Goal: Information Seeking & Learning: Learn about a topic

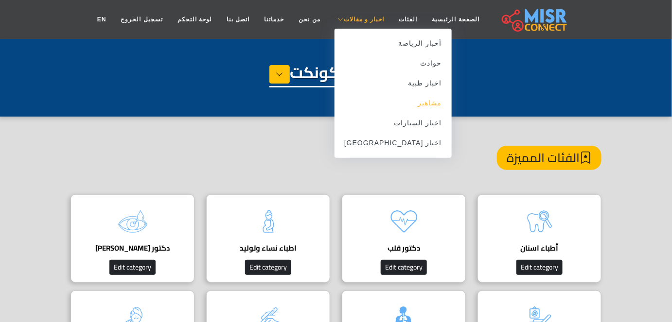
click at [402, 100] on link "مشاهير" at bounding box center [392, 103] width 117 height 20
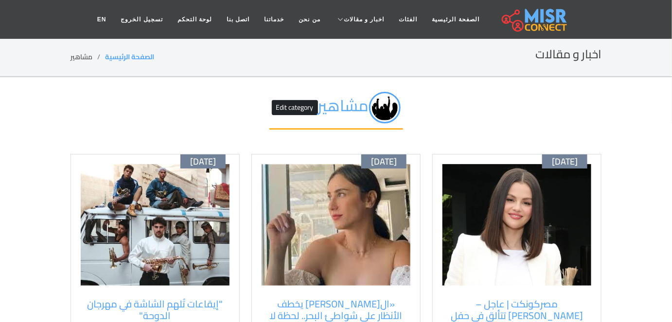
click at [572, 217] on img at bounding box center [516, 225] width 149 height 122
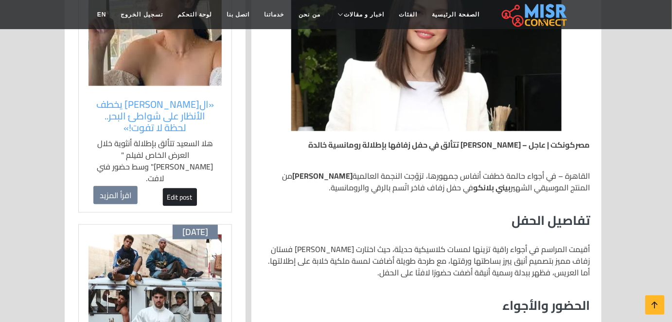
scroll to position [294, 0]
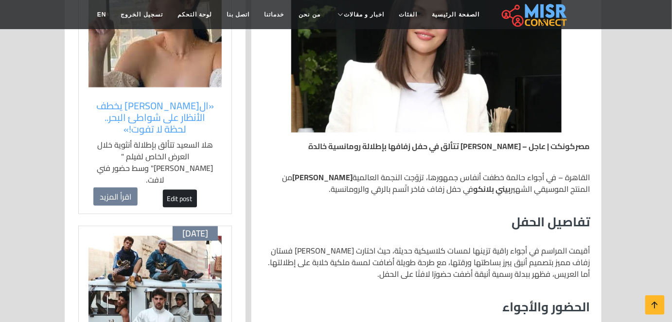
drag, startPoint x: 0, startPoint y: 0, endPoint x: 248, endPoint y: 77, distance: 260.1
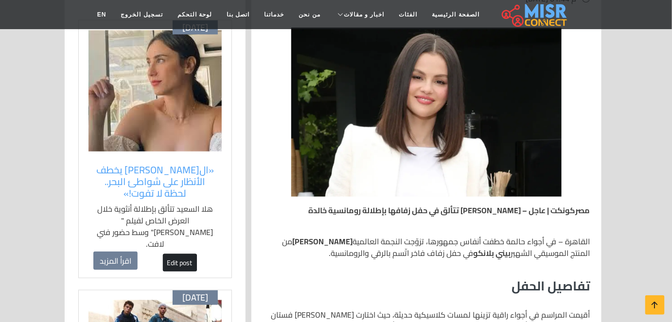
scroll to position [226, 0]
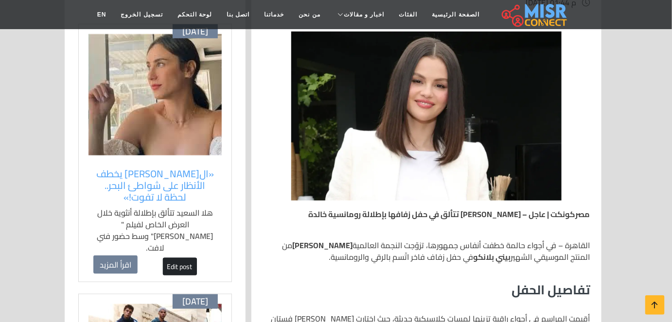
click at [144, 74] on img at bounding box center [154, 95] width 133 height 122
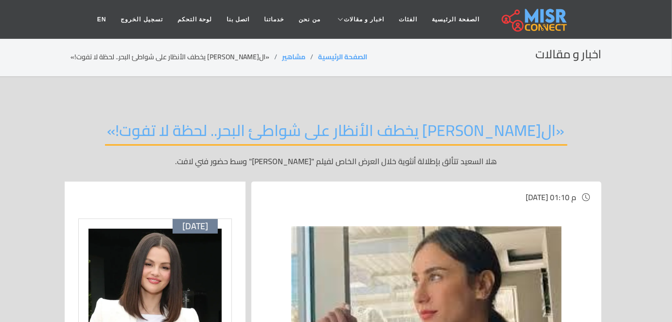
click at [512, 58] on div "اخبار و مقالات الصفحة الرئيسية مشاهير «السعيد يخطف الأنظار على شواطئ البحر.. لح…" at bounding box center [335, 57] width 531 height 19
click at [282, 55] on link "مشاهير" at bounding box center [293, 57] width 23 height 13
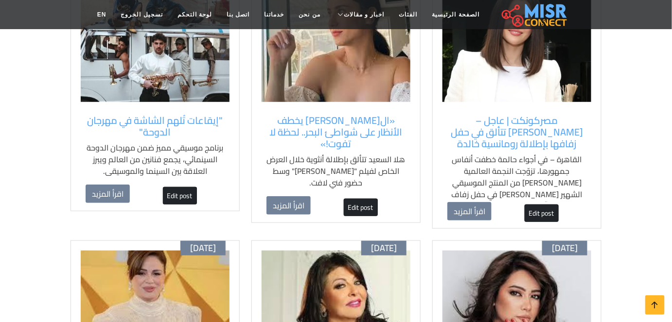
scroll to position [187, 0]
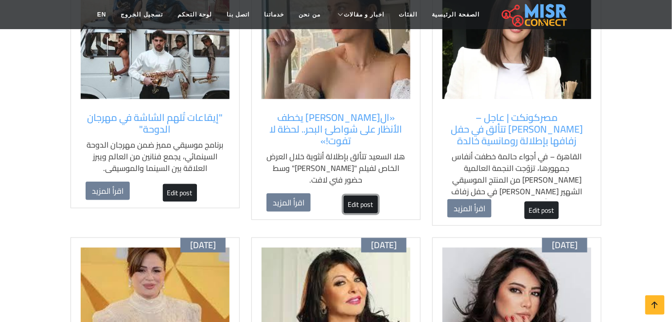
click at [360, 196] on link "Edit post" at bounding box center [361, 204] width 34 height 17
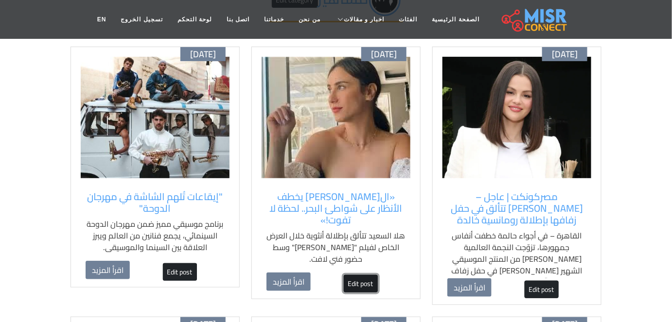
scroll to position [0, 0]
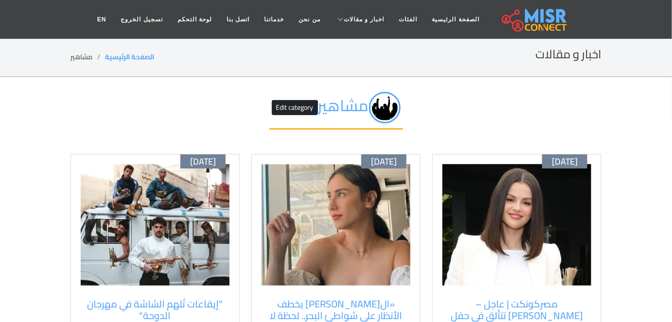
click at [369, 188] on img at bounding box center [335, 225] width 149 height 122
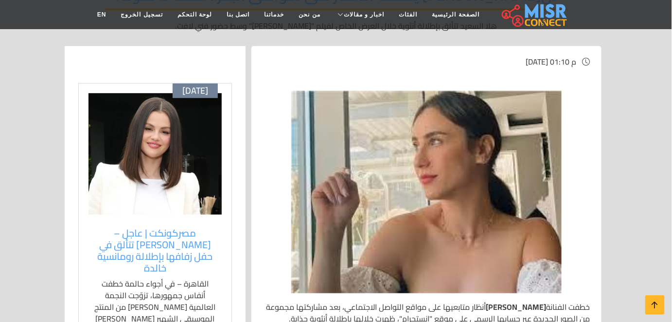
scroll to position [136, 0]
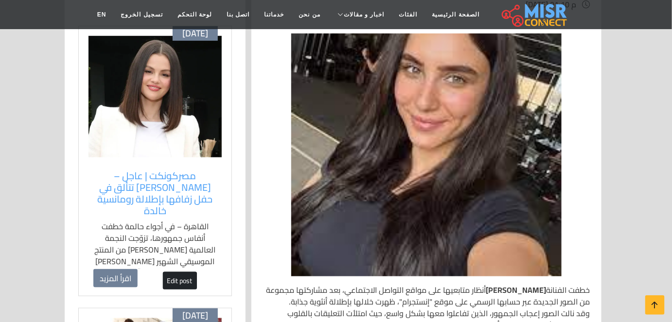
scroll to position [191, 0]
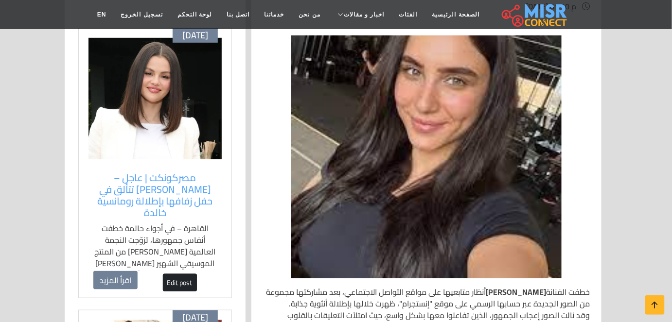
drag, startPoint x: 140, startPoint y: 87, endPoint x: 76, endPoint y: 44, distance: 77.1
click at [140, 87] on img at bounding box center [154, 99] width 133 height 122
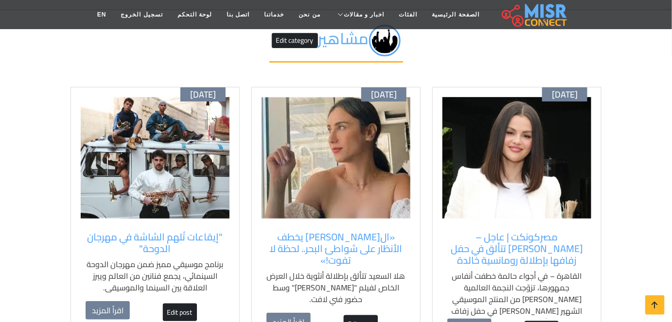
scroll to position [70, 0]
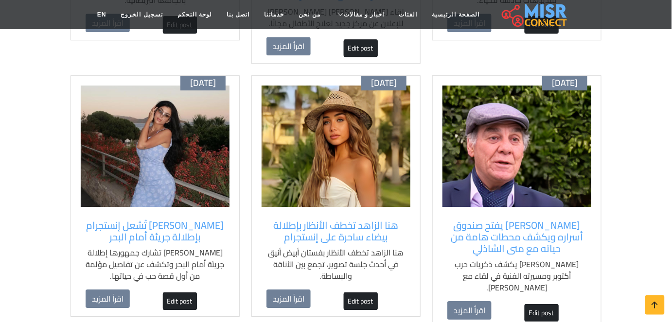
scroll to position [889, 0]
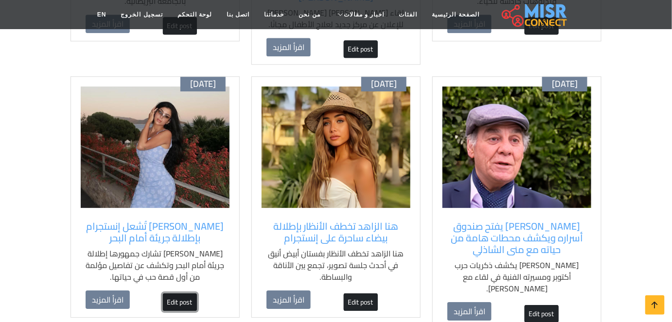
click at [180, 294] on link "Edit post" at bounding box center [180, 302] width 34 height 17
click at [150, 97] on img at bounding box center [155, 148] width 149 height 122
click at [191, 294] on link "Edit post" at bounding box center [180, 302] width 34 height 17
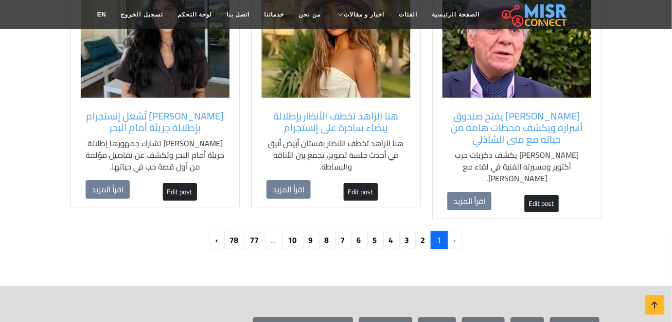
scroll to position [1000, 0]
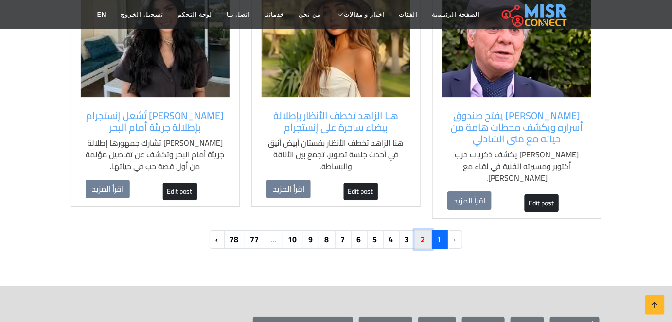
click at [422, 230] on link "2" at bounding box center [423, 239] width 17 height 18
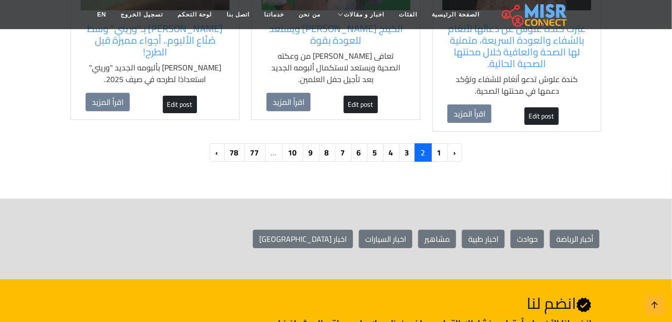
scroll to position [1070, 0]
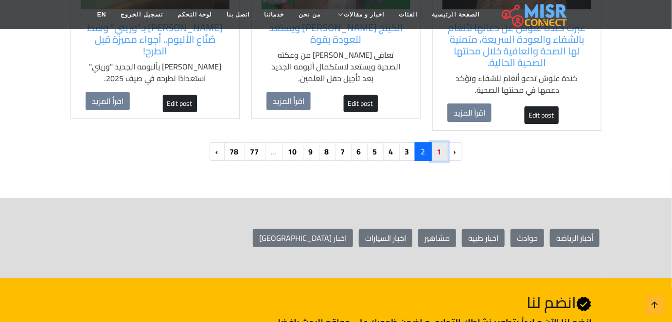
click at [438, 142] on link "1" at bounding box center [439, 151] width 17 height 18
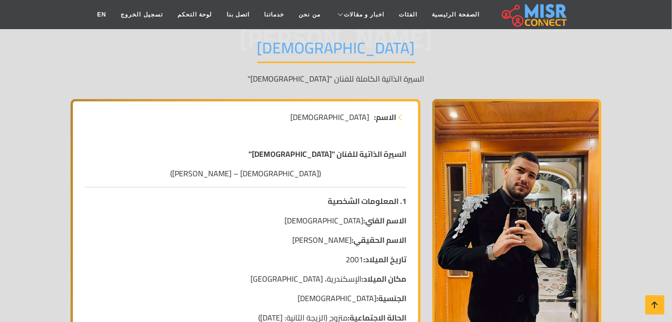
scroll to position [85, 0]
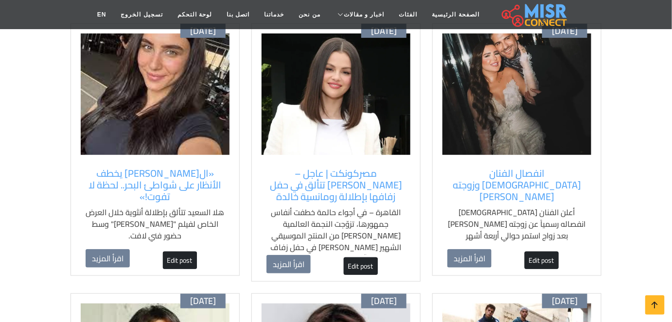
scroll to position [135, 0]
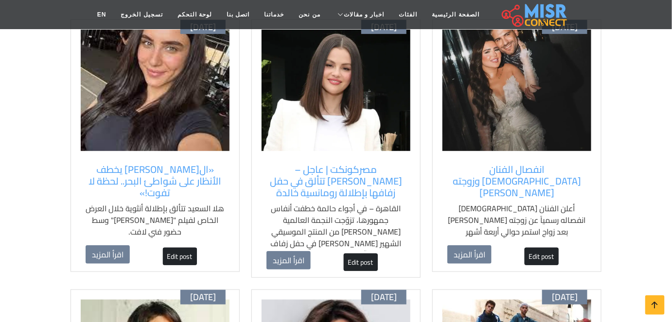
click at [520, 131] on img at bounding box center [516, 91] width 149 height 122
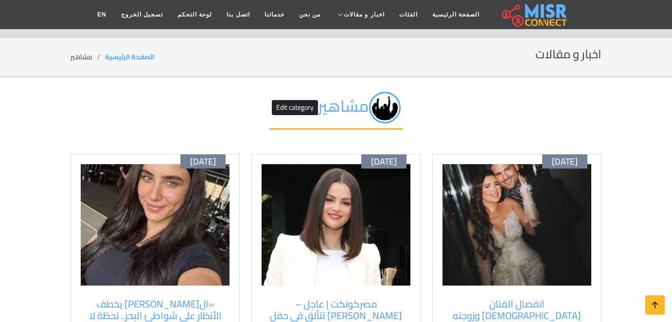
scroll to position [135, 0]
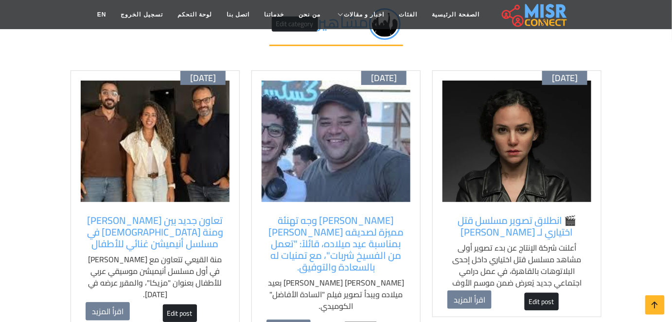
scroll to position [83, 0]
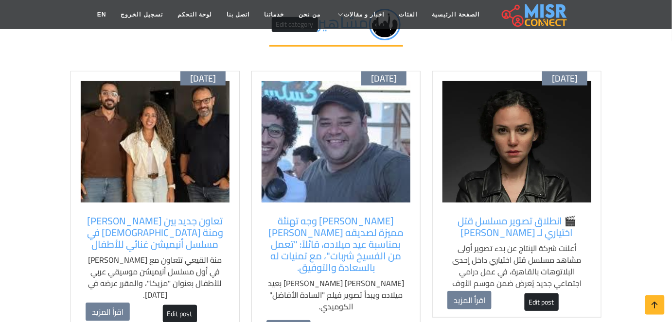
click at [477, 160] on img at bounding box center [516, 142] width 149 height 122
click at [541, 305] on link "Edit post" at bounding box center [541, 302] width 34 height 17
click at [542, 113] on img at bounding box center [516, 142] width 149 height 122
click at [541, 300] on link "Edit post" at bounding box center [541, 302] width 34 height 17
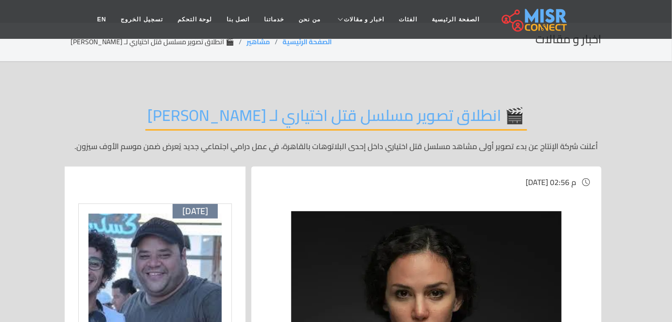
scroll to position [13, 0]
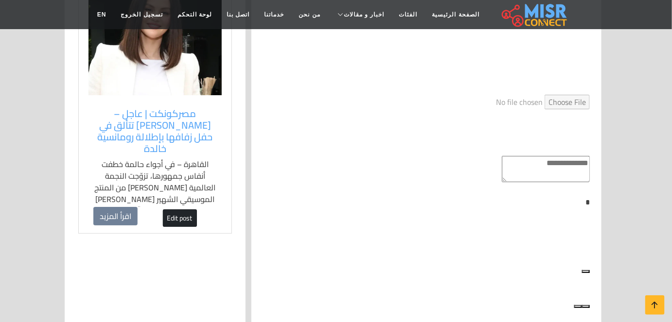
scroll to position [1121, 0]
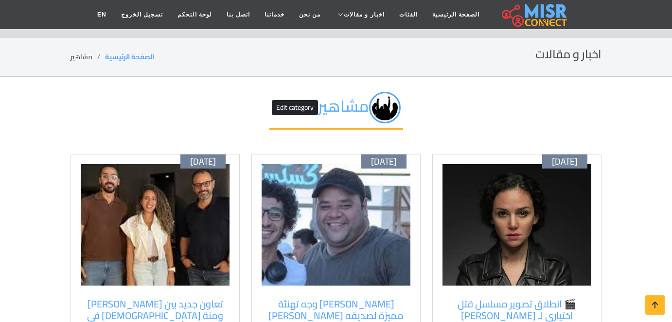
scroll to position [83, 0]
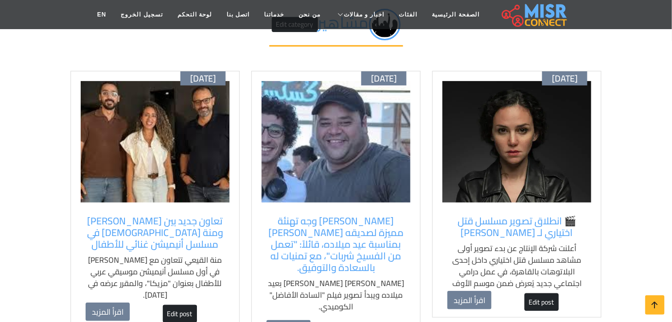
click at [516, 122] on img at bounding box center [516, 142] width 149 height 122
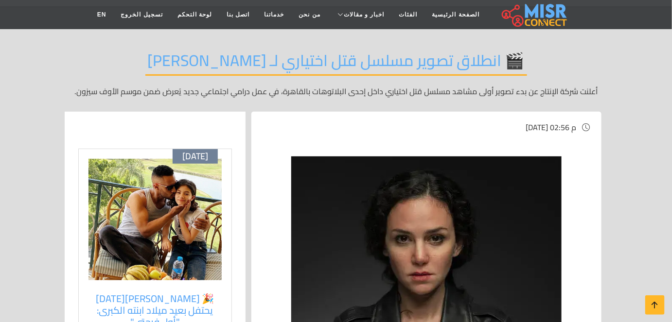
scroll to position [118, 0]
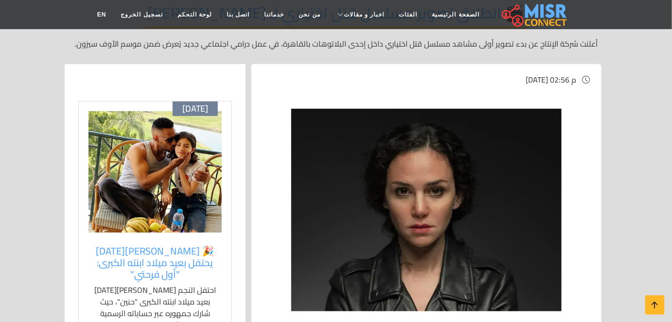
click at [173, 113] on div "[DATE]" at bounding box center [195, 109] width 45 height 15
click at [166, 132] on img at bounding box center [154, 172] width 133 height 122
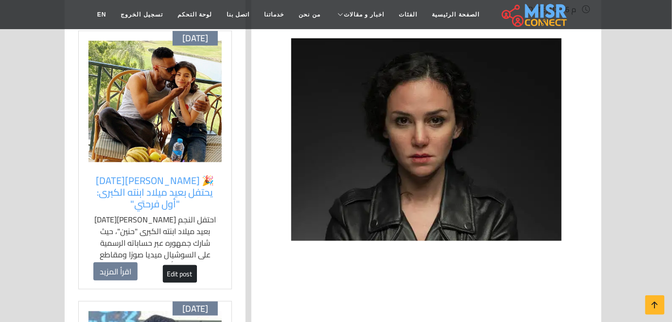
scroll to position [253, 0]
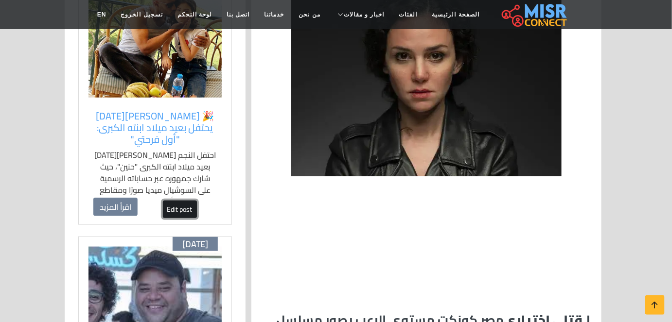
click at [178, 201] on link "Edit post" at bounding box center [180, 209] width 34 height 17
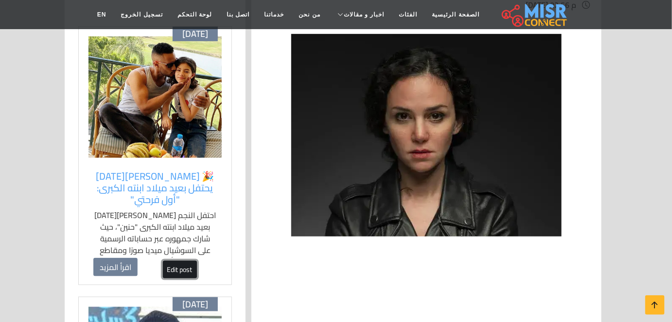
scroll to position [192, 0]
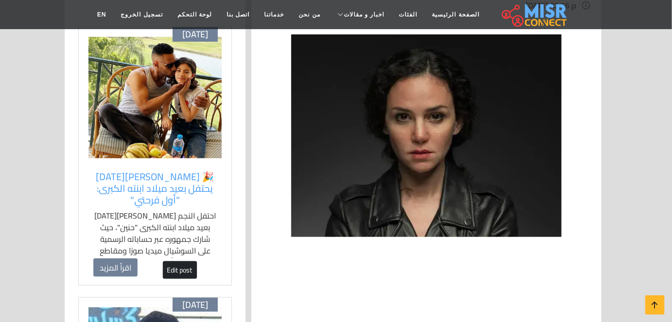
click at [177, 140] on img at bounding box center [154, 98] width 133 height 122
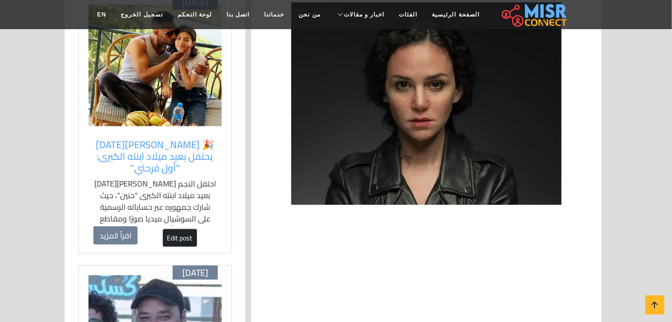
scroll to position [224, 0]
click at [180, 229] on link "Edit post" at bounding box center [180, 237] width 34 height 17
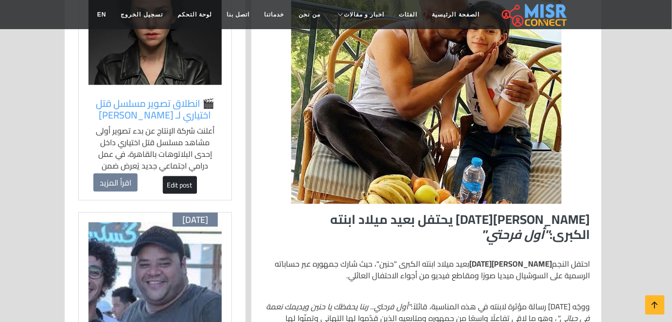
scroll to position [276, 0]
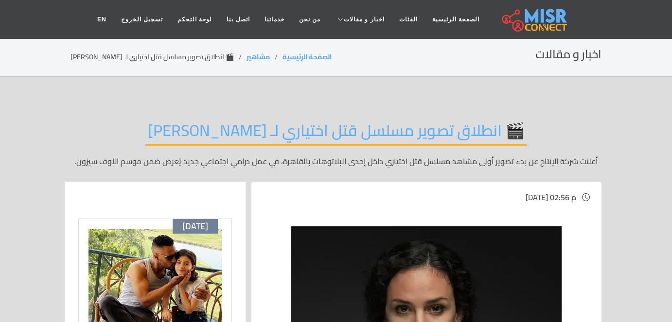
scroll to position [224, 0]
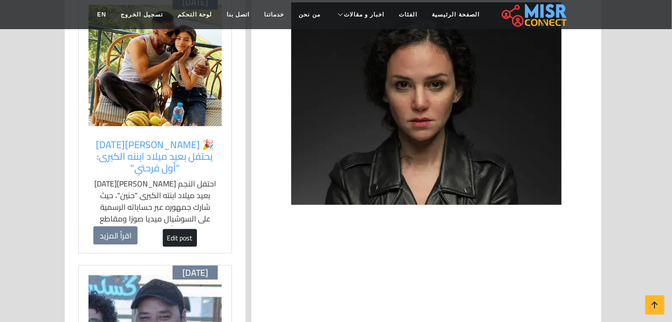
click at [181, 68] on img at bounding box center [154, 66] width 133 height 122
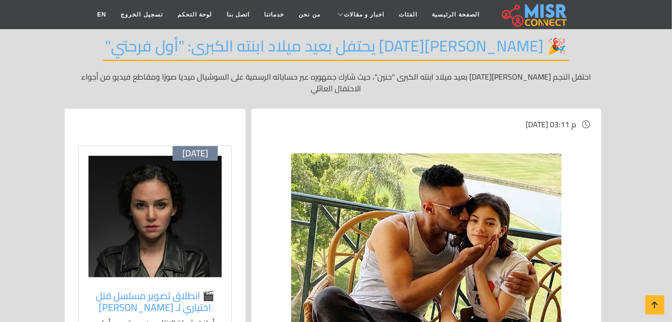
scroll to position [59, 0]
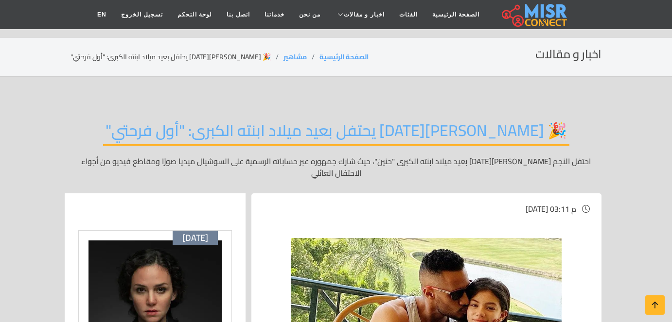
scroll to position [63, 0]
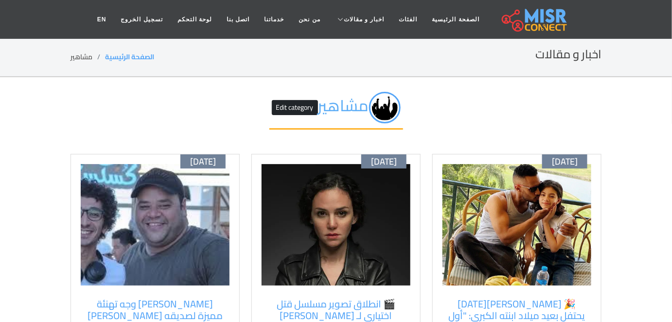
click at [84, 54] on li "مشاهير" at bounding box center [87, 57] width 35 height 10
click at [122, 57] on link "الصفحة الرئيسية" at bounding box center [129, 57] width 49 height 13
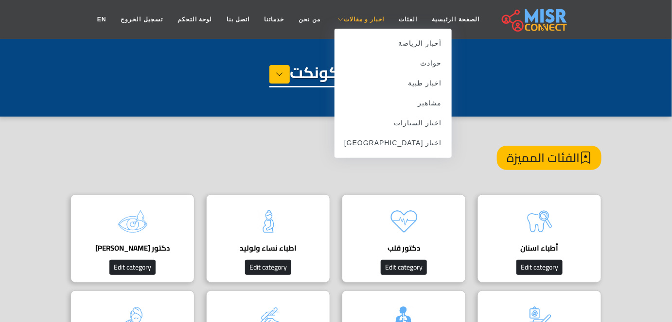
click at [339, 13] on link "اخبار و مقالات" at bounding box center [360, 19] width 64 height 18
click at [390, 141] on link "اخبار [GEOGRAPHIC_DATA]" at bounding box center [392, 143] width 117 height 20
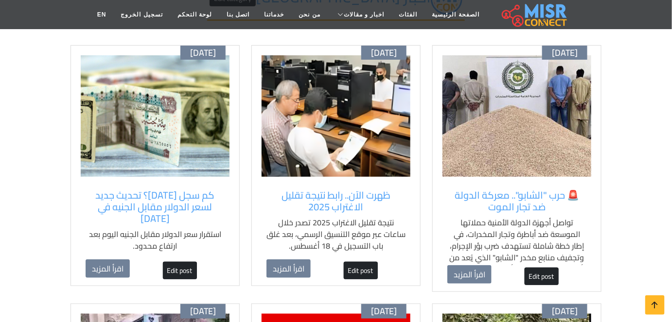
scroll to position [118, 0]
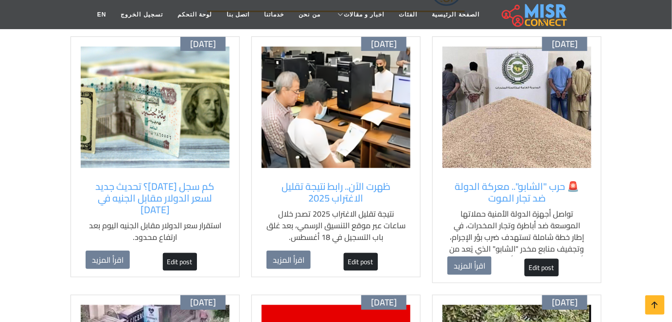
click at [497, 155] on img at bounding box center [516, 108] width 149 height 122
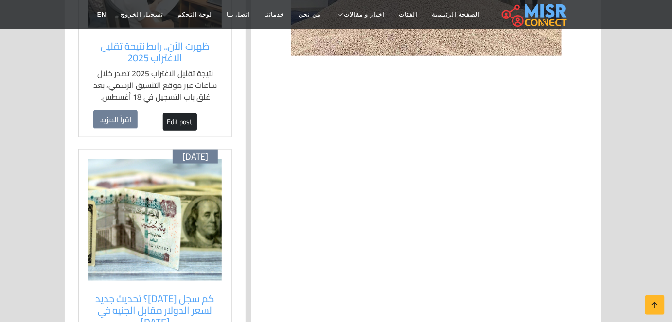
scroll to position [334, 0]
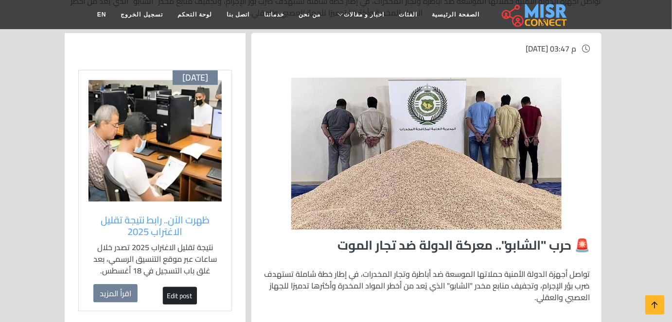
scroll to position [158, 0]
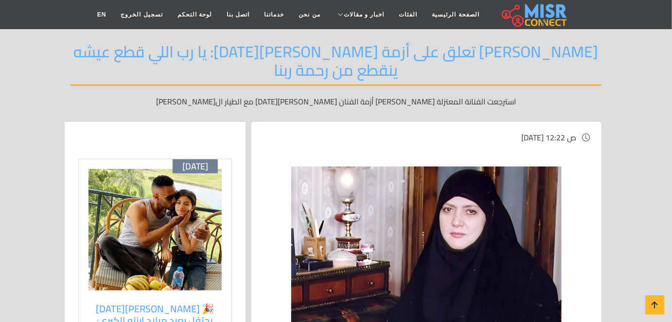
scroll to position [79, 0]
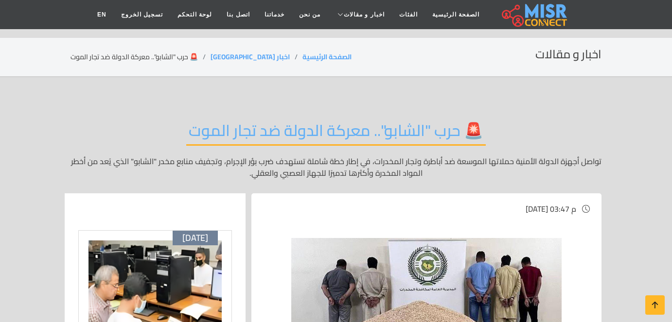
scroll to position [160, 0]
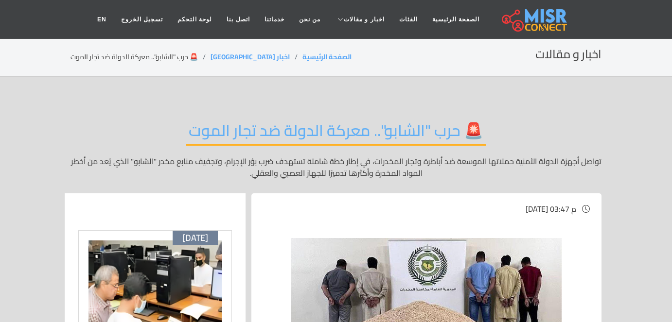
scroll to position [162, 0]
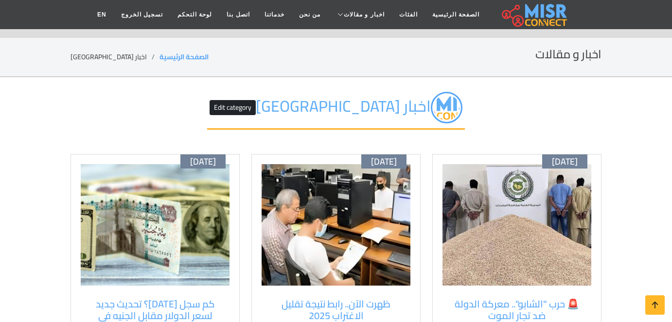
scroll to position [118, 0]
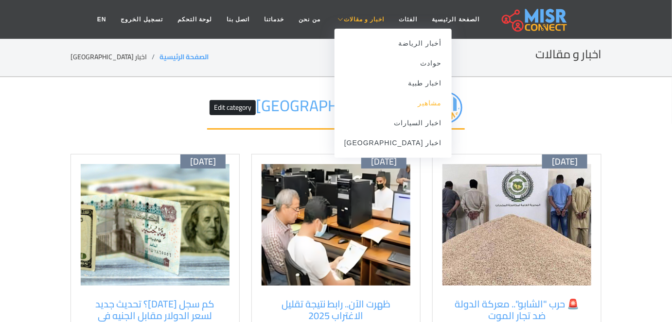
click at [393, 102] on link "مشاهير" at bounding box center [392, 103] width 117 height 20
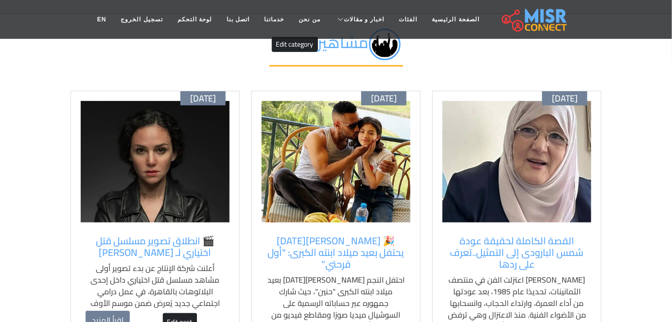
scroll to position [63, 0]
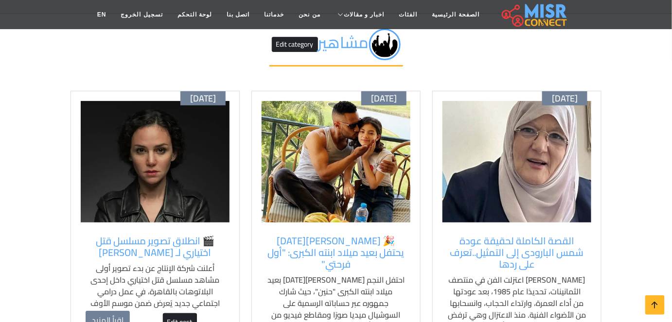
click at [513, 183] on img at bounding box center [516, 162] width 149 height 122
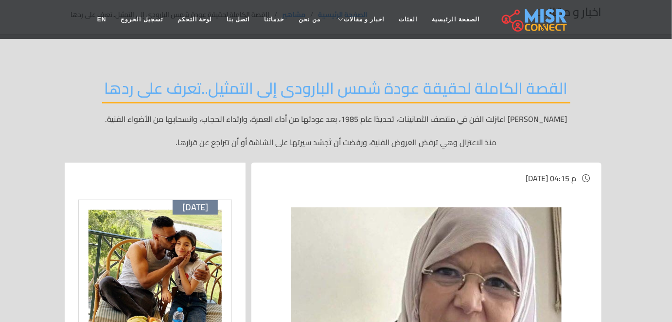
scroll to position [42, 0]
